Goal: Contribute content: Add original content to the website for others to see

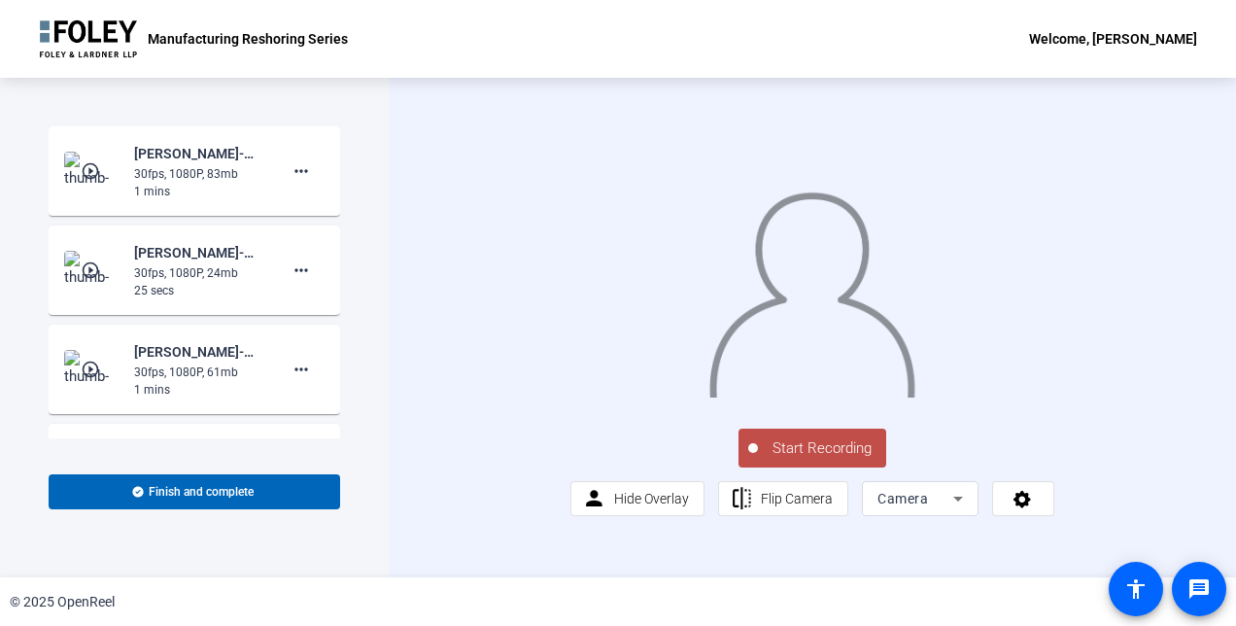
click at [785, 460] on span "Start Recording" at bounding box center [822, 448] width 128 height 22
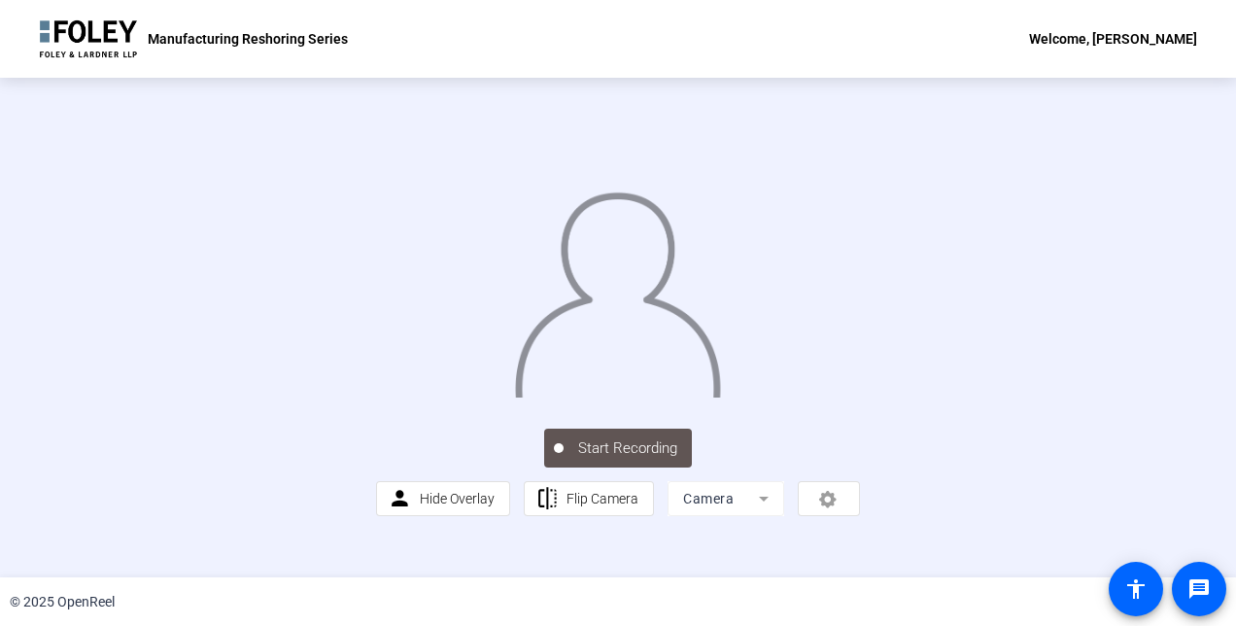
click at [722, 398] on img at bounding box center [617, 289] width 209 height 218
click at [540, 179] on img at bounding box center [617, 288] width 209 height 218
click at [376, 411] on div at bounding box center [618, 275] width 484 height 272
drag, startPoint x: 756, startPoint y: 387, endPoint x: 457, endPoint y: 354, distance: 301.2
click at [513, 354] on img at bounding box center [617, 288] width 209 height 218
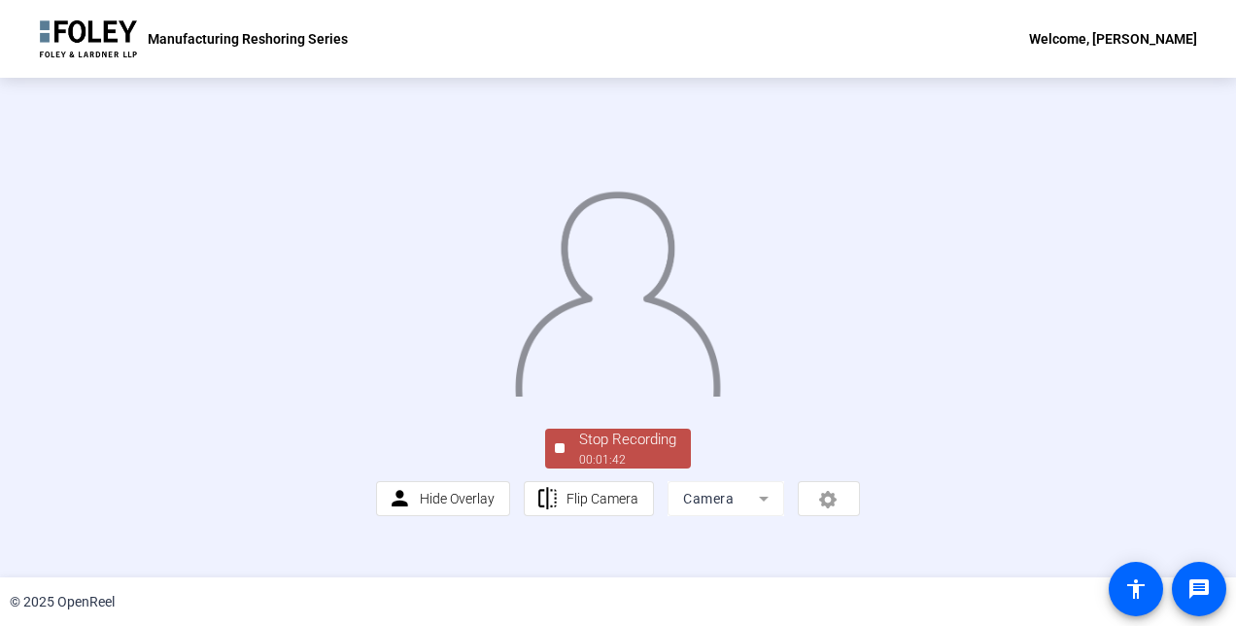
scroll to position [118, 0]
click at [652, 468] on div "00:01:43" at bounding box center [627, 459] width 97 height 17
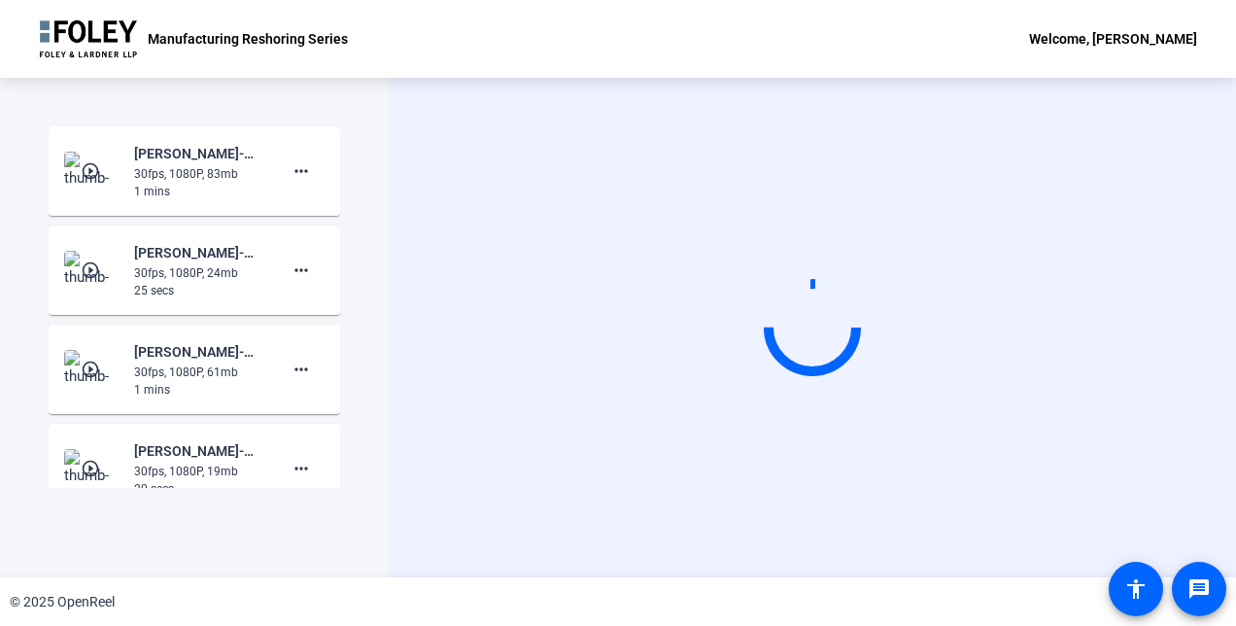
scroll to position [0, 0]
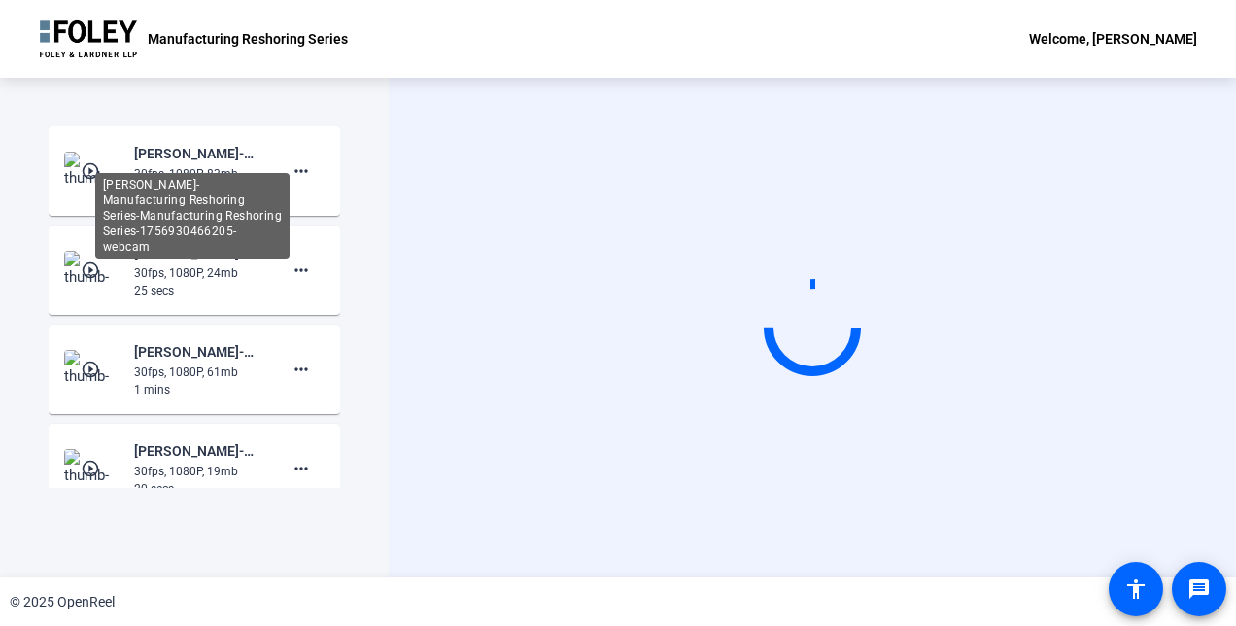
click at [220, 164] on div "[PERSON_NAME]-Manufacturing Reshoring Series-Manufacturing Reshoring Series-175…" at bounding box center [199, 153] width 130 height 23
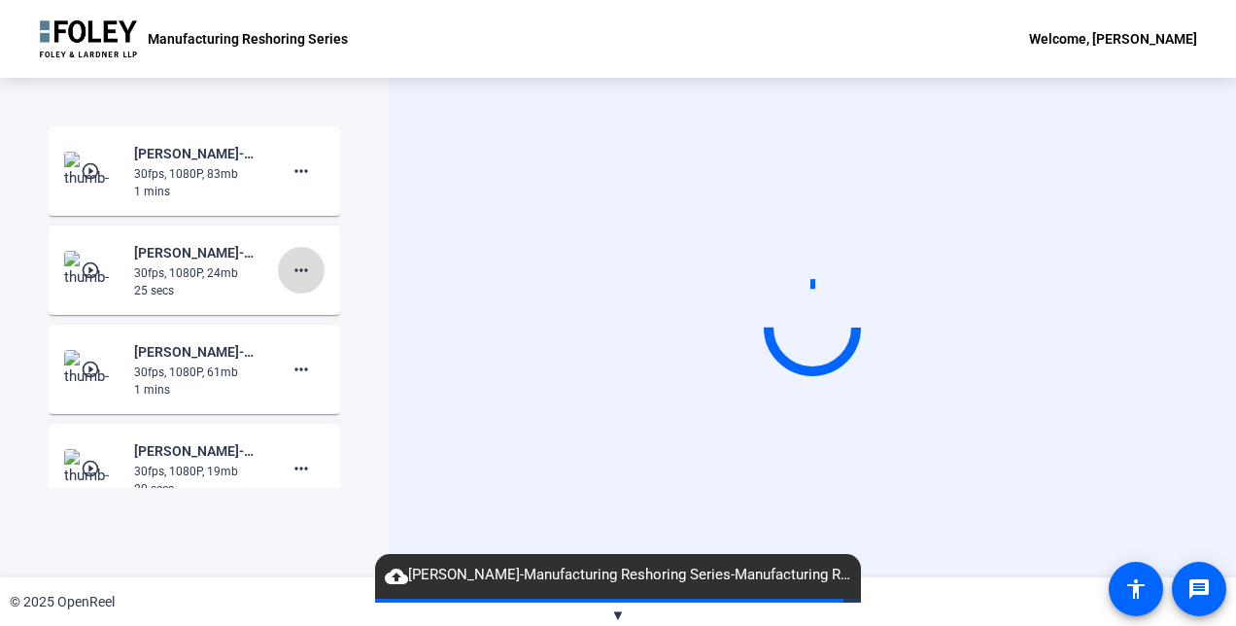
click at [295, 268] on mat-icon "more_horiz" at bounding box center [301, 270] width 23 height 23
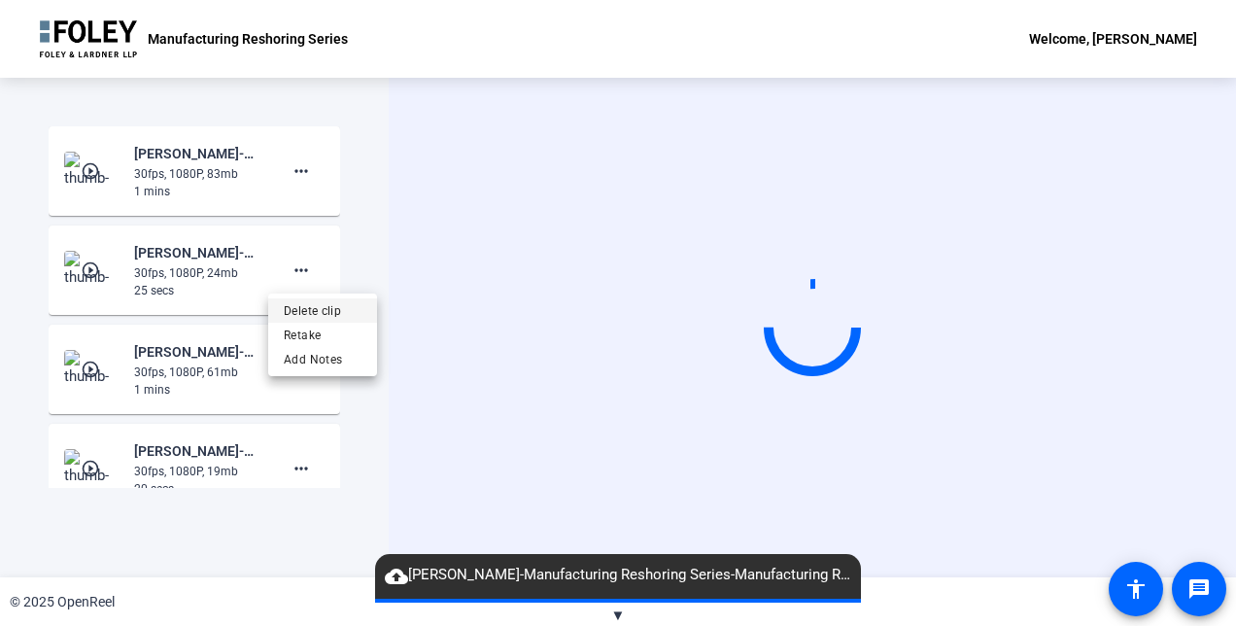
click at [293, 315] on span "Delete clip" at bounding box center [323, 310] width 78 height 23
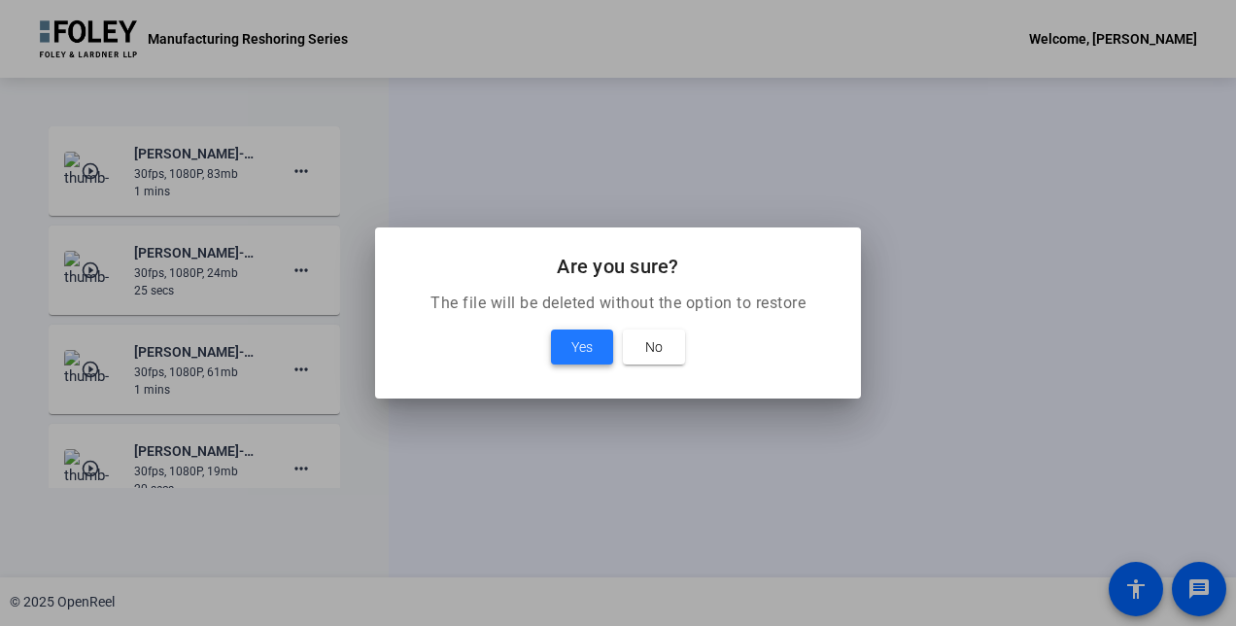
click at [579, 345] on span "Yes" at bounding box center [581, 346] width 21 height 23
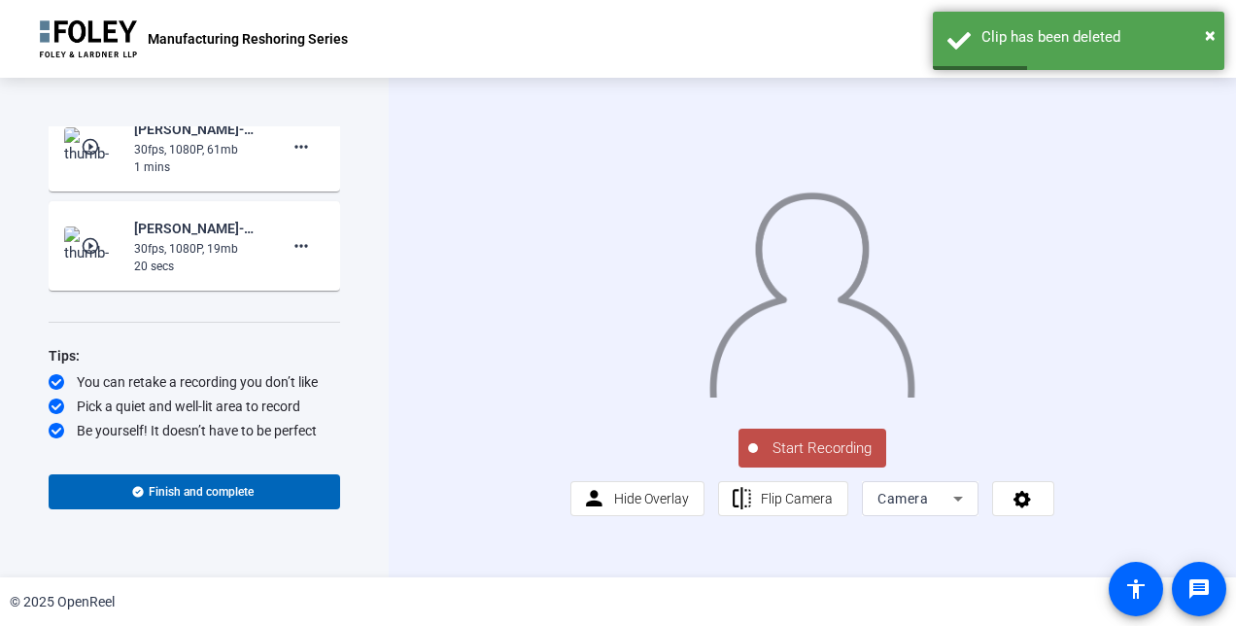
scroll to position [124, 0]
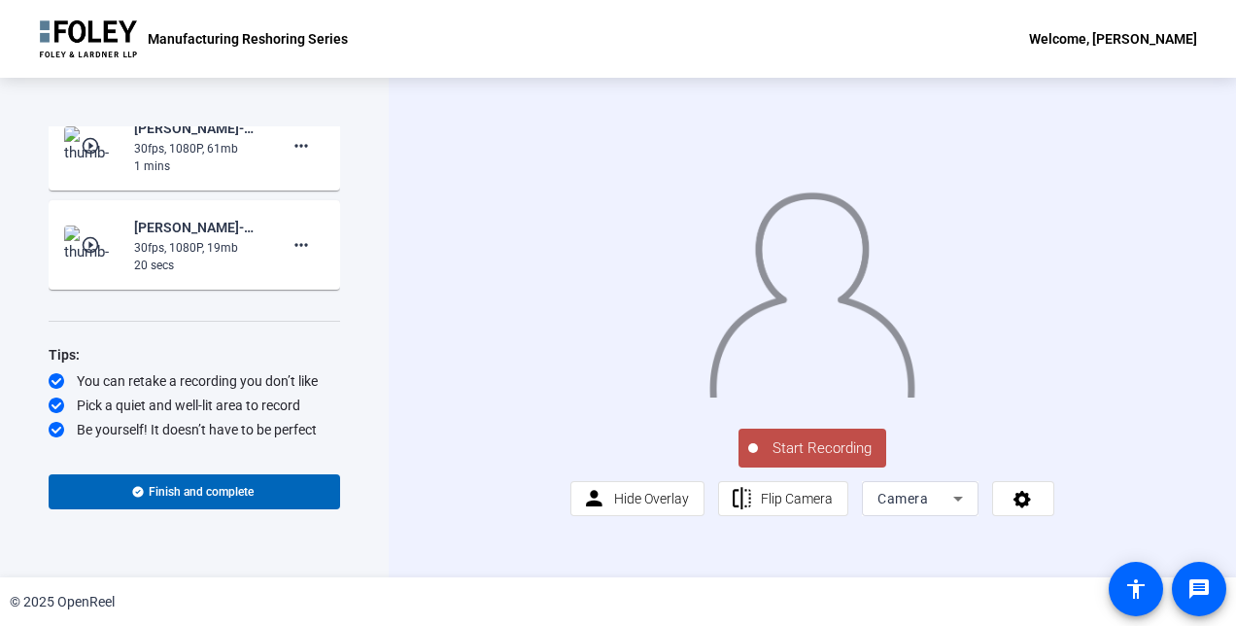
click at [822, 460] on span "Start Recording" at bounding box center [822, 448] width 128 height 22
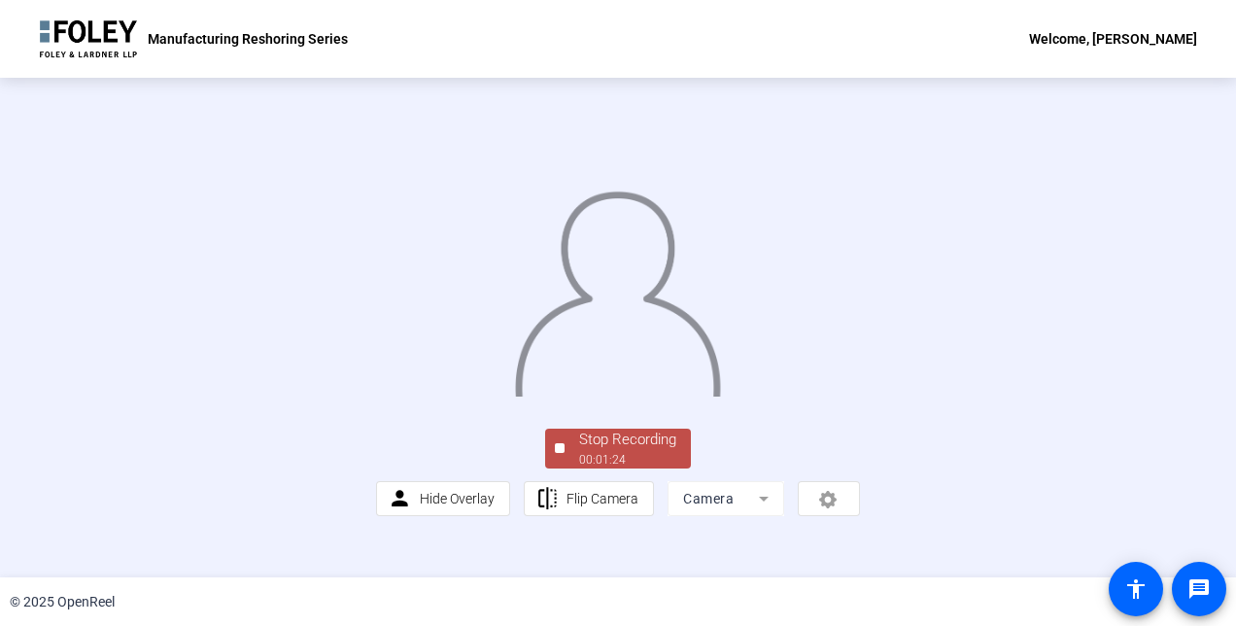
scroll to position [118, 0]
click at [640, 451] on div "Stop Recording" at bounding box center [627, 440] width 97 height 22
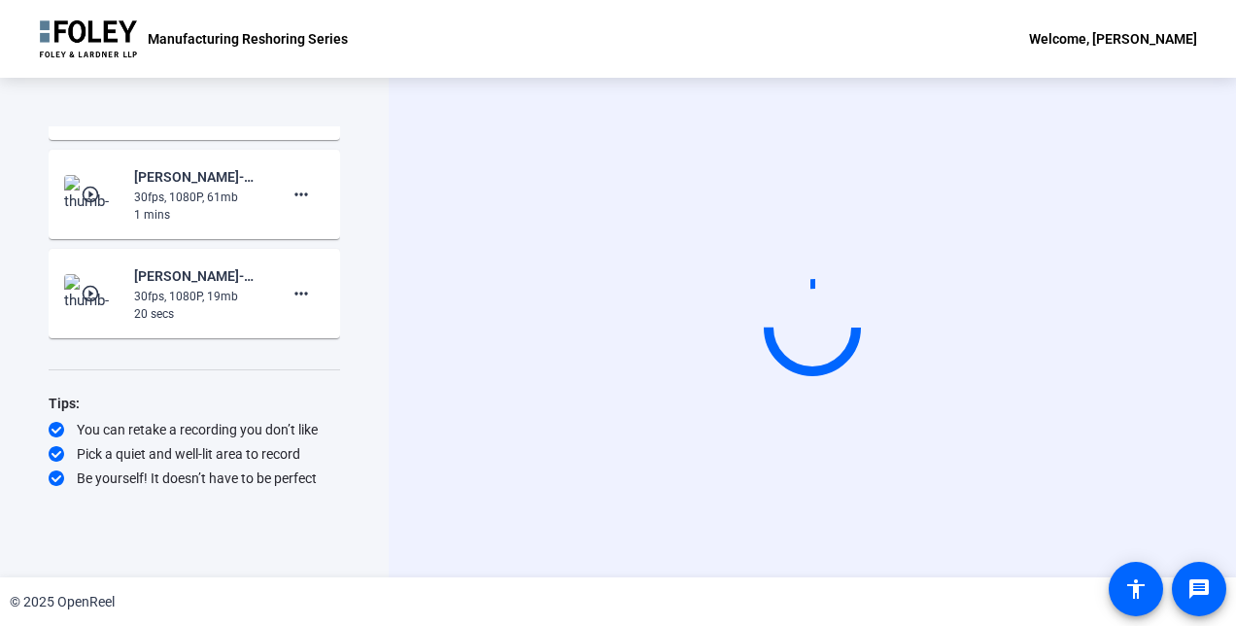
scroll to position [0, 0]
click at [1204, 154] on div "Start Recording" at bounding box center [813, 328] width 848 height 500
click at [1227, 185] on div "Start Recording" at bounding box center [813, 328] width 848 height 500
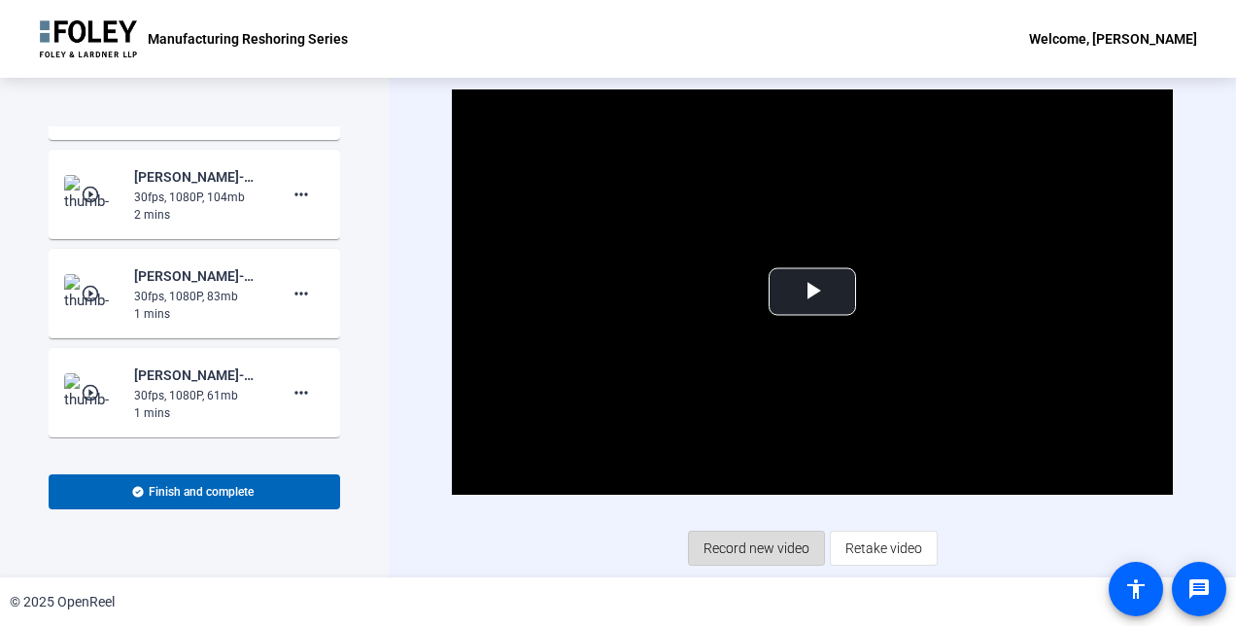
click at [768, 546] on span "Record new video" at bounding box center [757, 548] width 106 height 37
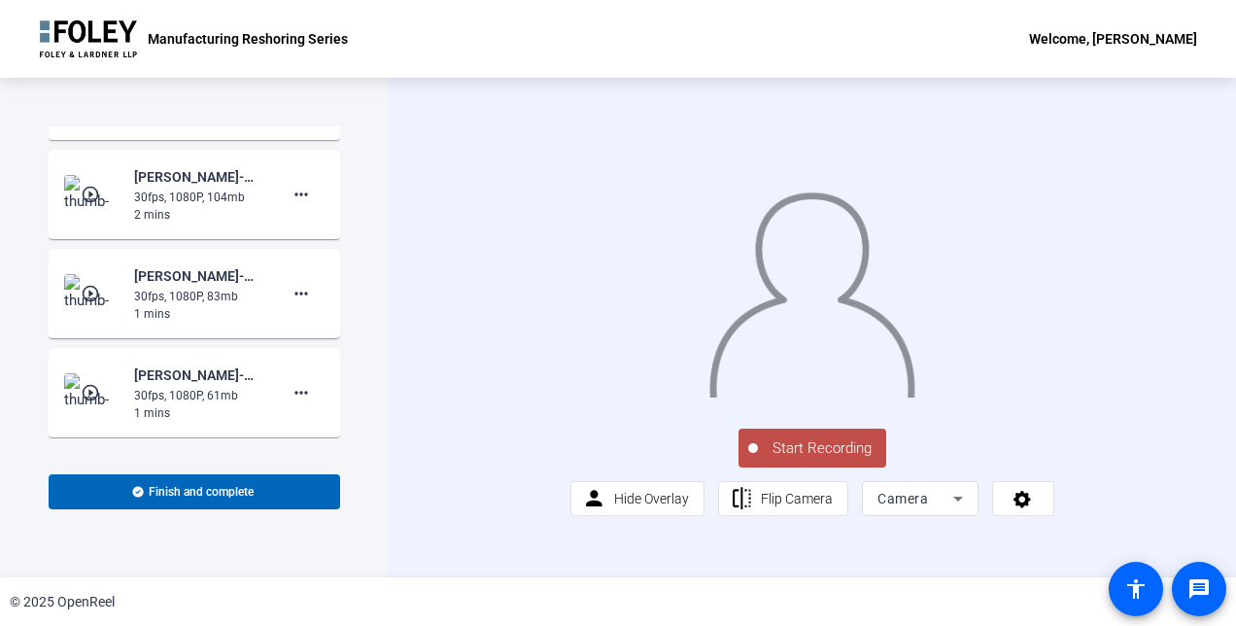
click at [838, 460] on span "Start Recording" at bounding box center [822, 448] width 128 height 22
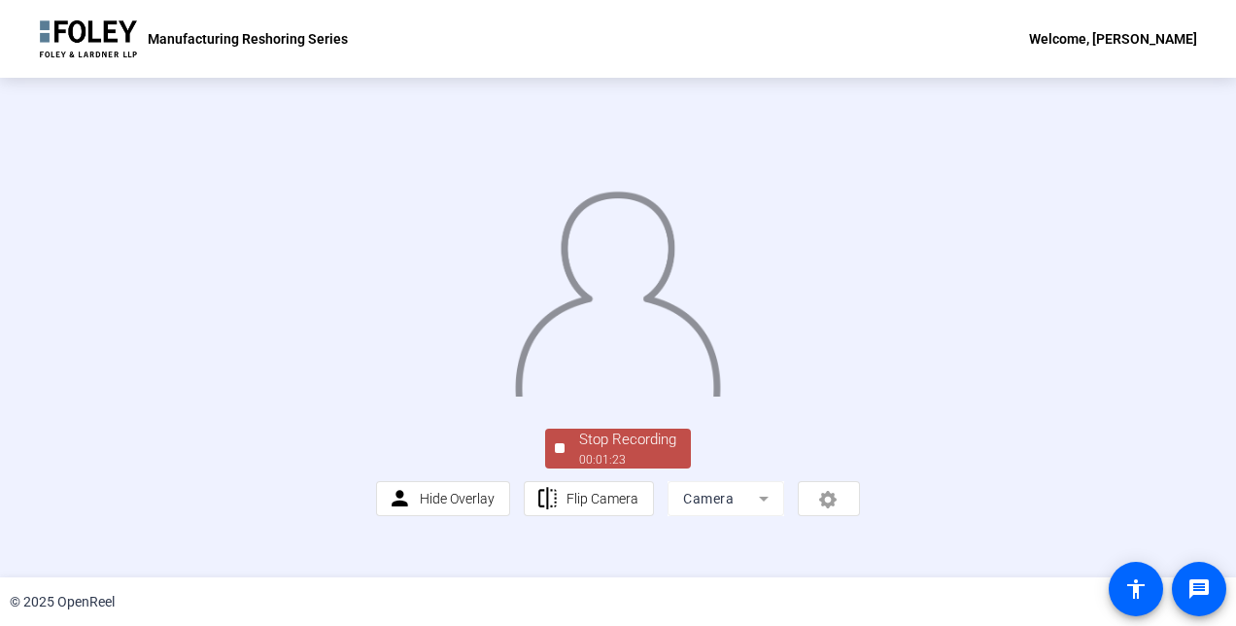
scroll to position [118, 0]
click at [618, 451] on div "Stop Recording" at bounding box center [627, 440] width 97 height 22
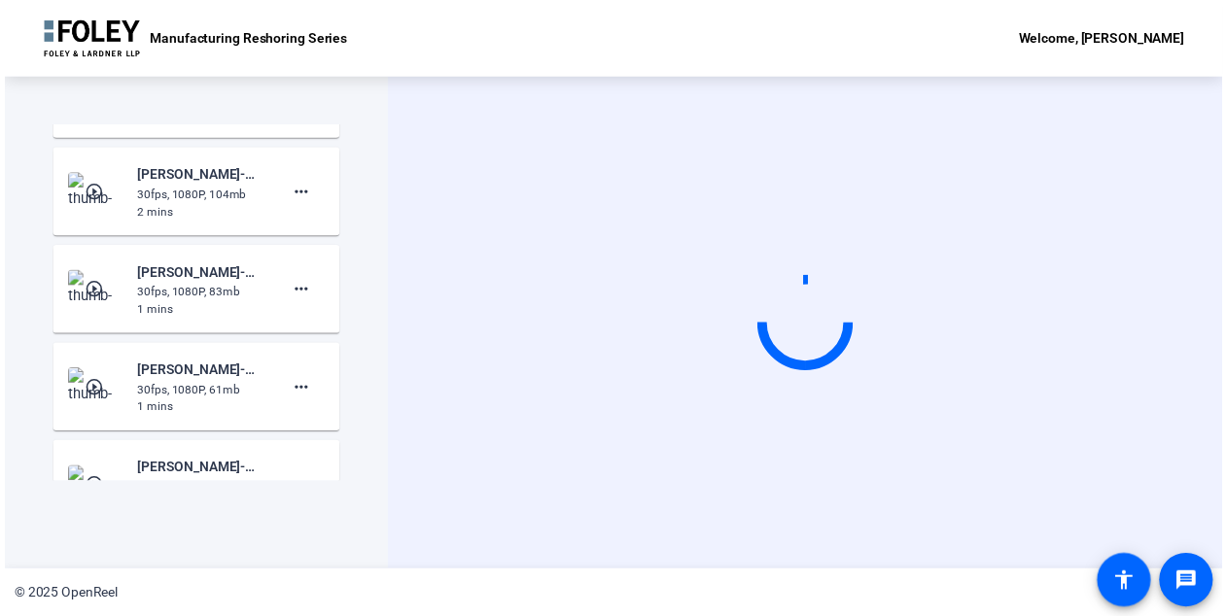
scroll to position [0, 0]
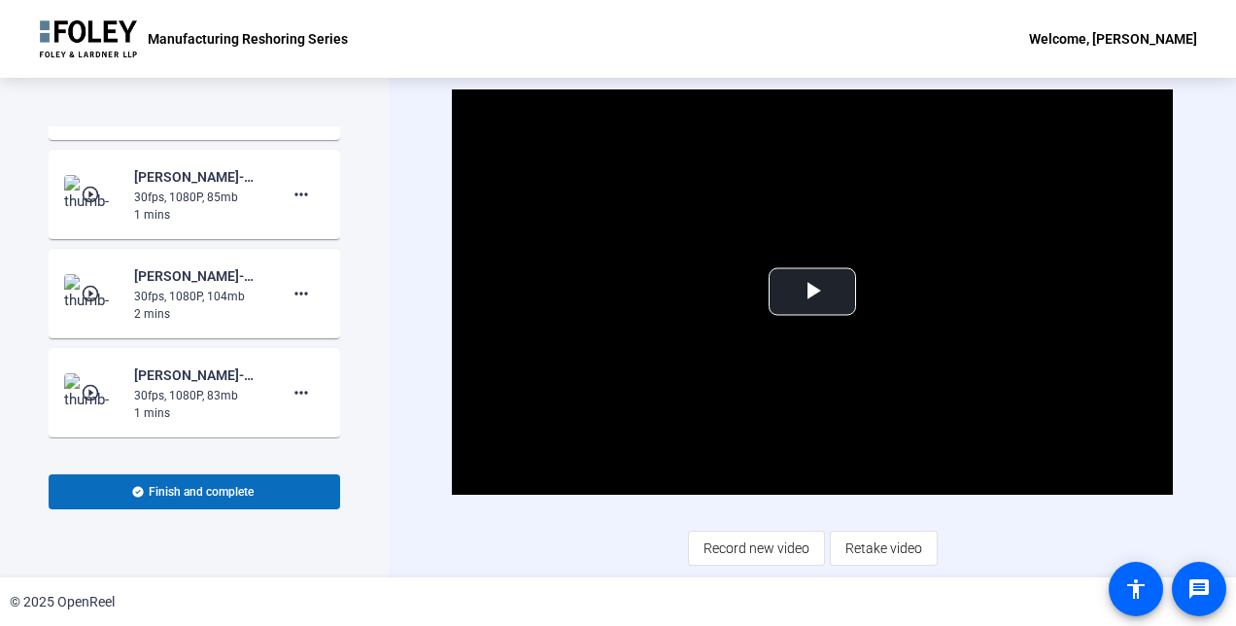
click at [262, 487] on span at bounding box center [195, 491] width 292 height 47
